Goal: Task Accomplishment & Management: Complete application form

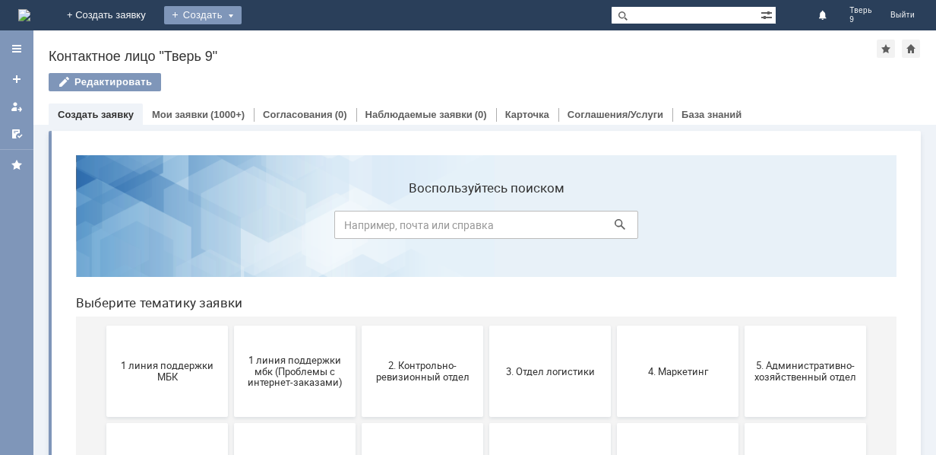
click at [242, 17] on div "Создать" at bounding box center [203, 15] width 78 height 18
click at [283, 43] on link "Заявка" at bounding box center [225, 45] width 116 height 18
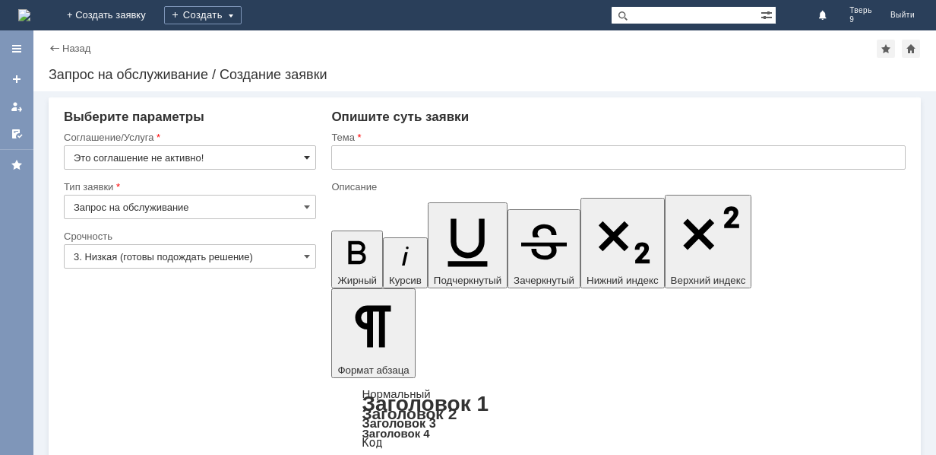
click at [304, 155] on span at bounding box center [307, 157] width 6 height 12
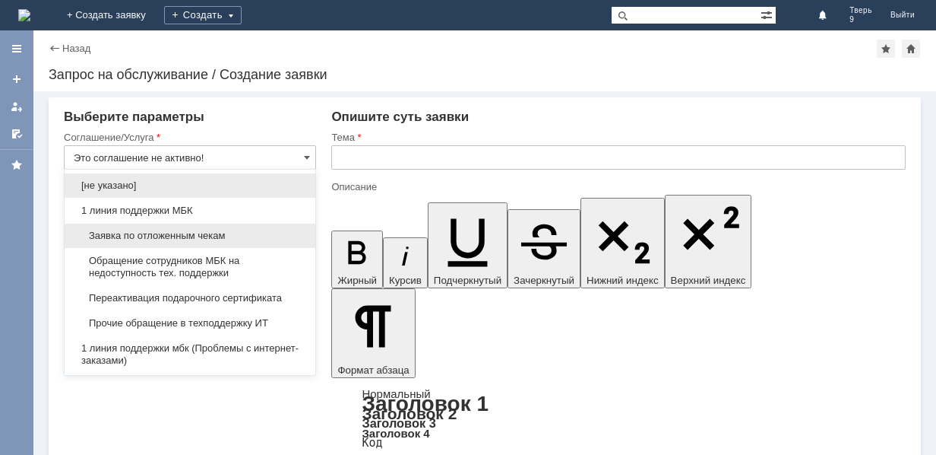
click at [225, 235] on span "Заявка по отложенным чекам" at bounding box center [190, 236] width 233 height 12
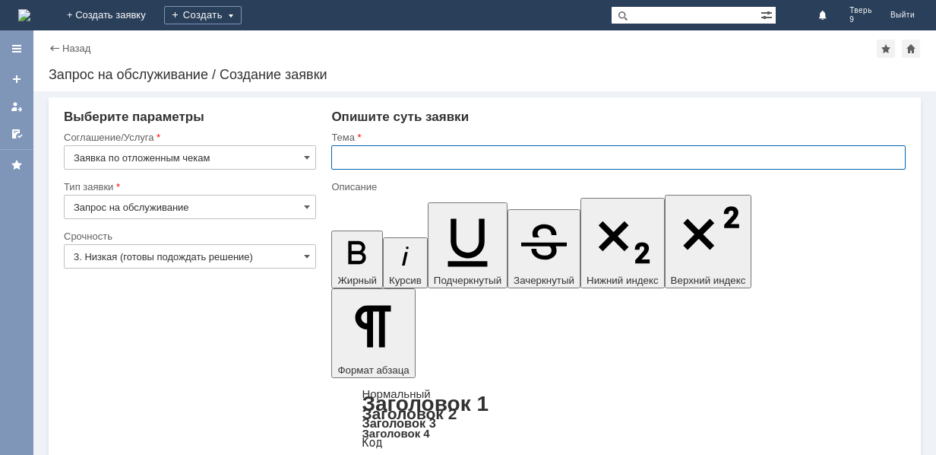
type input "Заявка по отложенным чекам"
click at [389, 161] on input "text" at bounding box center [618, 157] width 575 height 24
type input "оч"
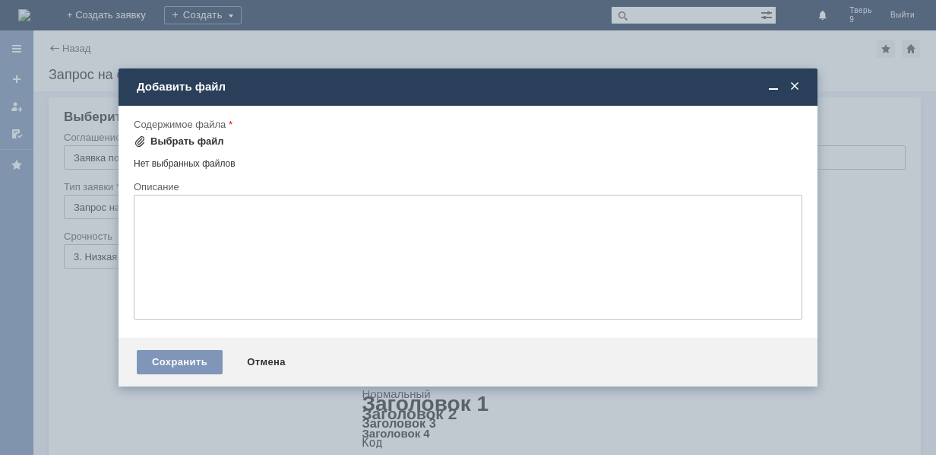
click at [205, 135] on div "Выбрать файл" at bounding box center [179, 141] width 90 height 18
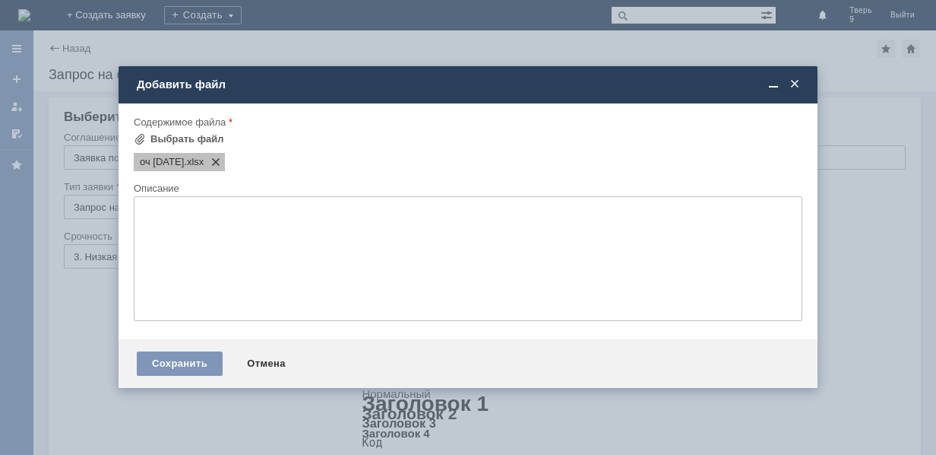
click at [222, 161] on span at bounding box center [213, 162] width 18 height 12
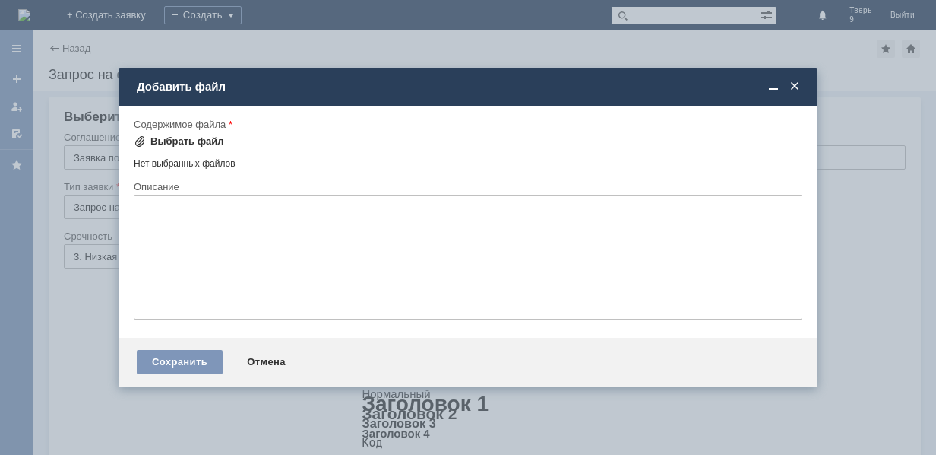
click at [211, 139] on div "Выбрать файл" at bounding box center [187, 141] width 74 height 12
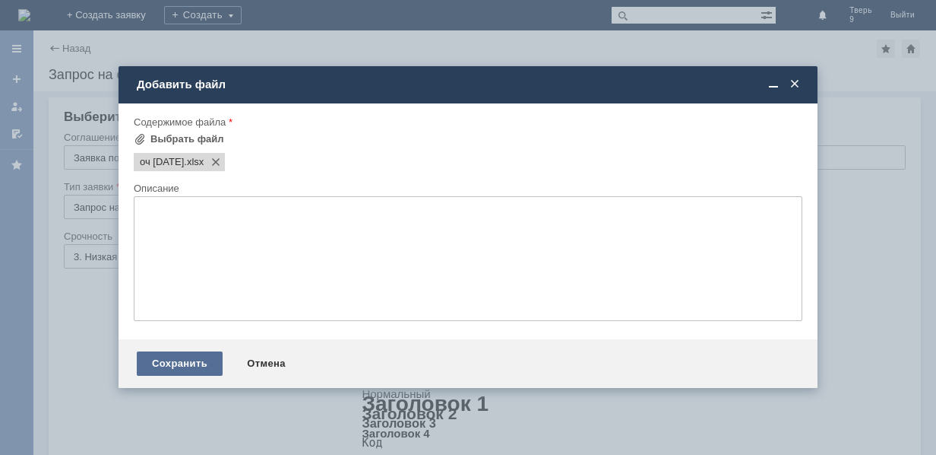
click at [184, 360] on div "Сохранить" at bounding box center [180, 363] width 86 height 24
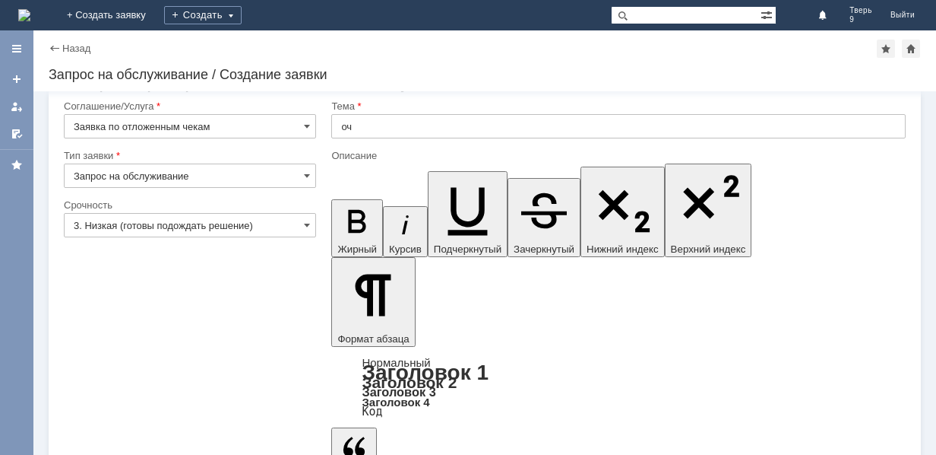
scroll to position [46, 0]
